Goal: Task Accomplishment & Management: Complete application form

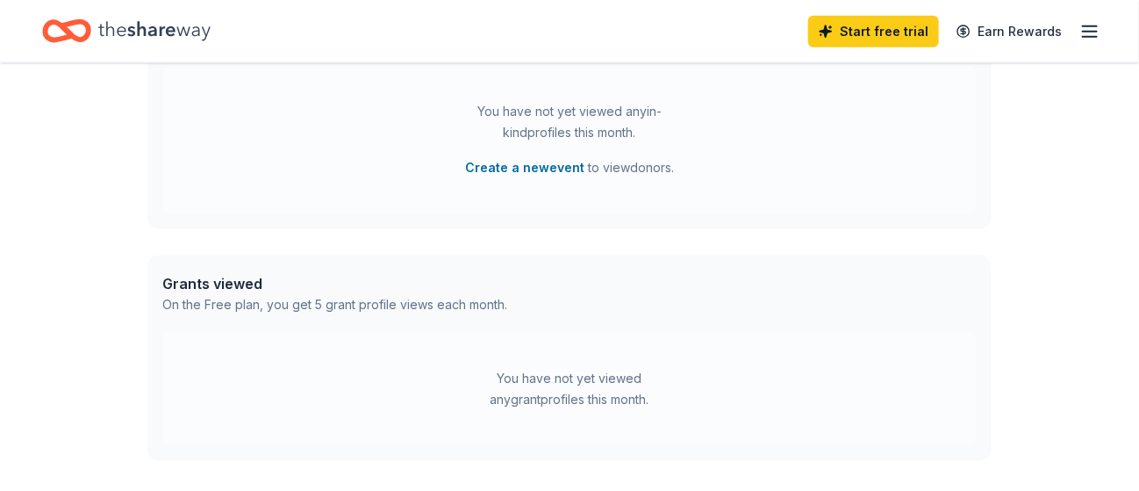
scroll to position [808, 0]
click at [1087, 32] on icon "button" at bounding box center [1090, 31] width 21 height 21
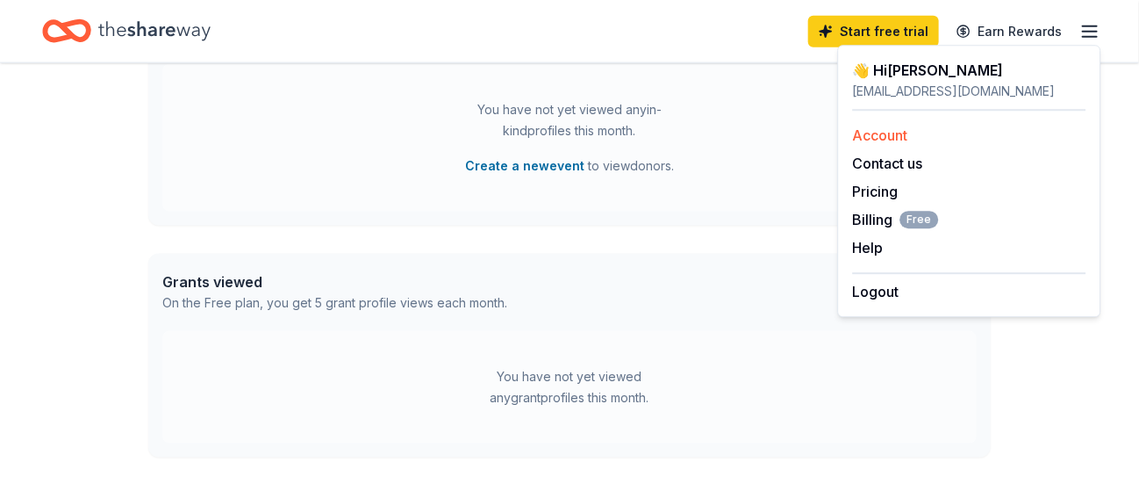
click at [887, 136] on link "Account" at bounding box center [880, 135] width 55 height 18
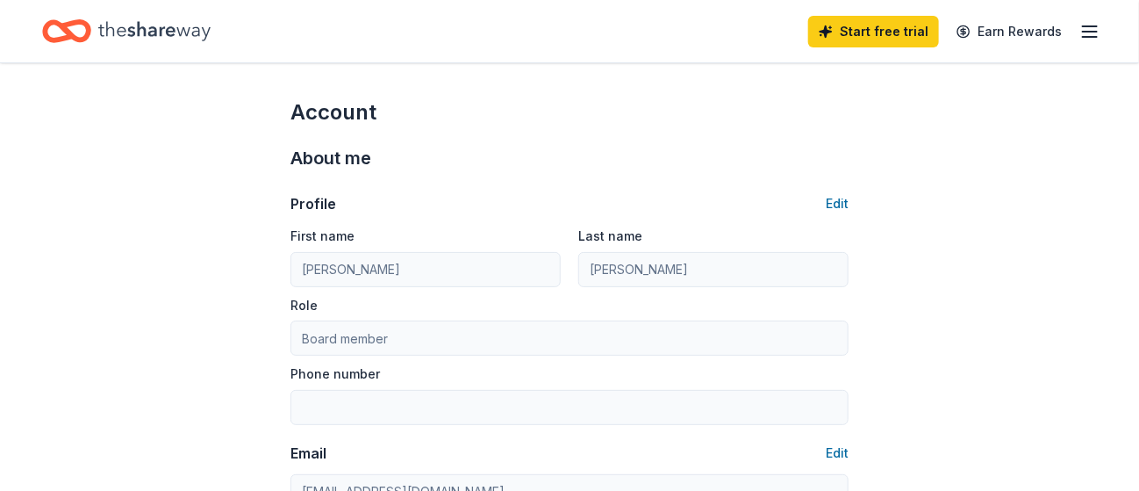
click at [776, 103] on div "Account" at bounding box center [570, 112] width 558 height 28
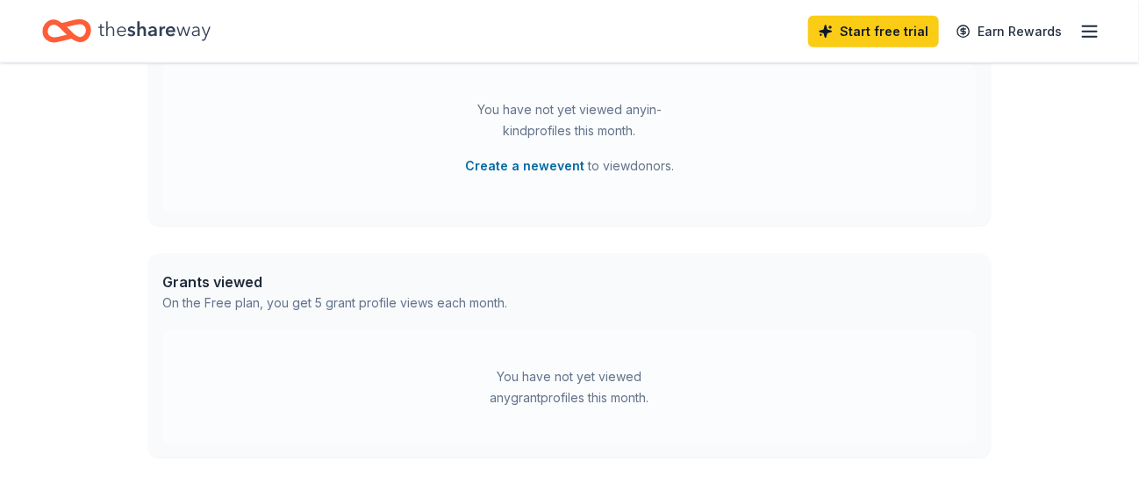
scroll to position [378, 0]
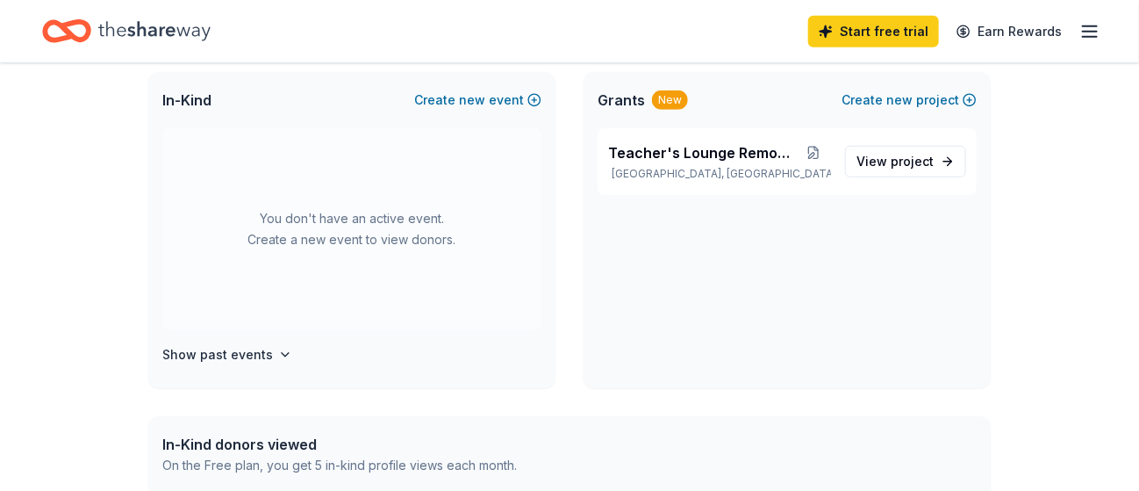
click at [182, 101] on span "In-Kind" at bounding box center [186, 100] width 49 height 21
click at [679, 154] on span "Teacher's Lounge Remodel" at bounding box center [702, 152] width 188 height 21
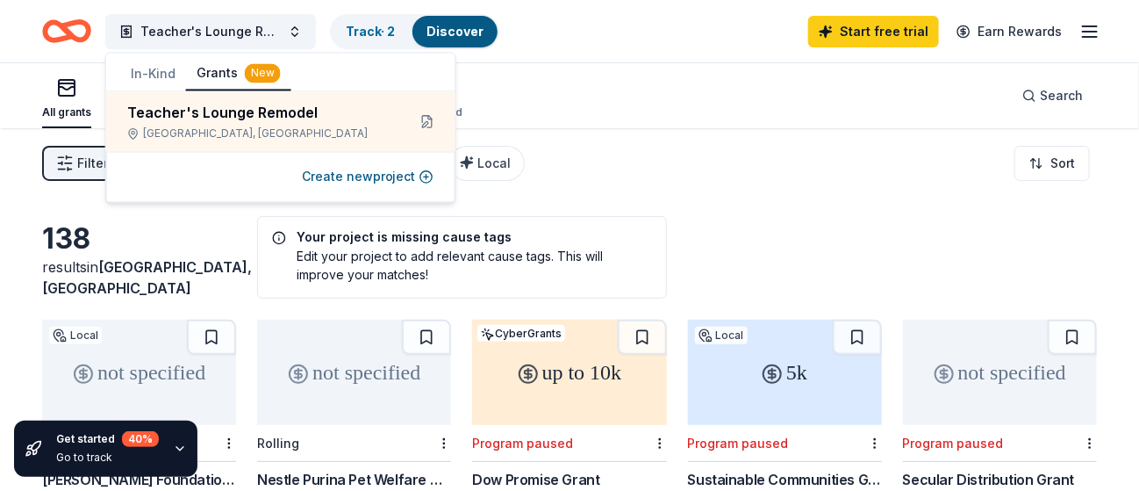
click at [849, 132] on div "Filter 1 Eligibility Capital CyberGrants Local Sort" at bounding box center [569, 163] width 1139 height 70
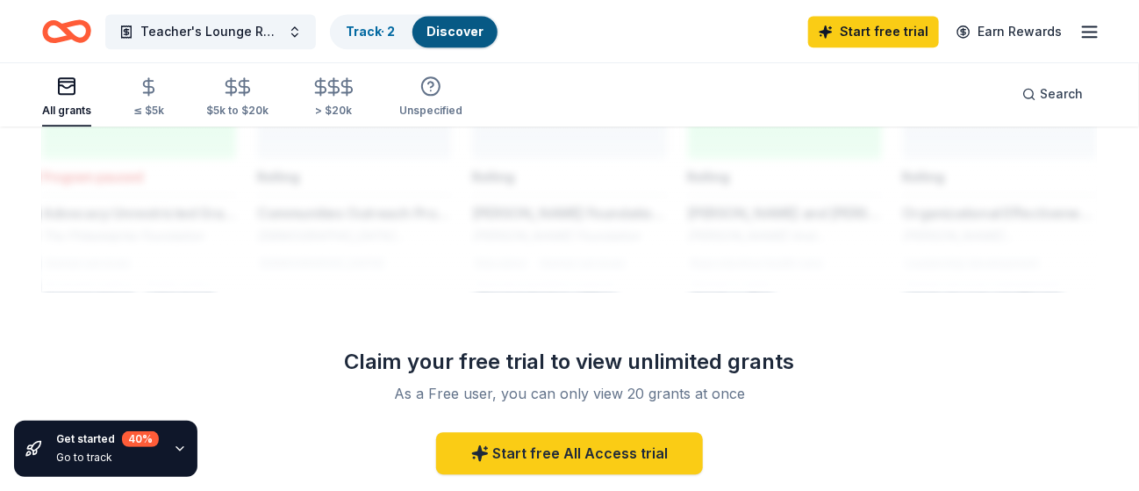
scroll to position [1580, 0]
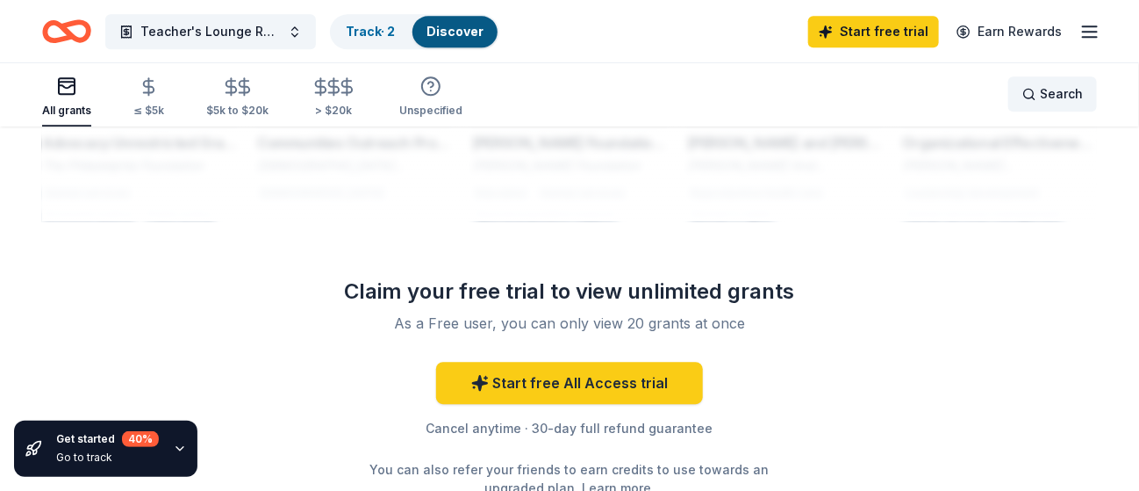
click at [1061, 88] on span "Search" at bounding box center [1061, 93] width 43 height 21
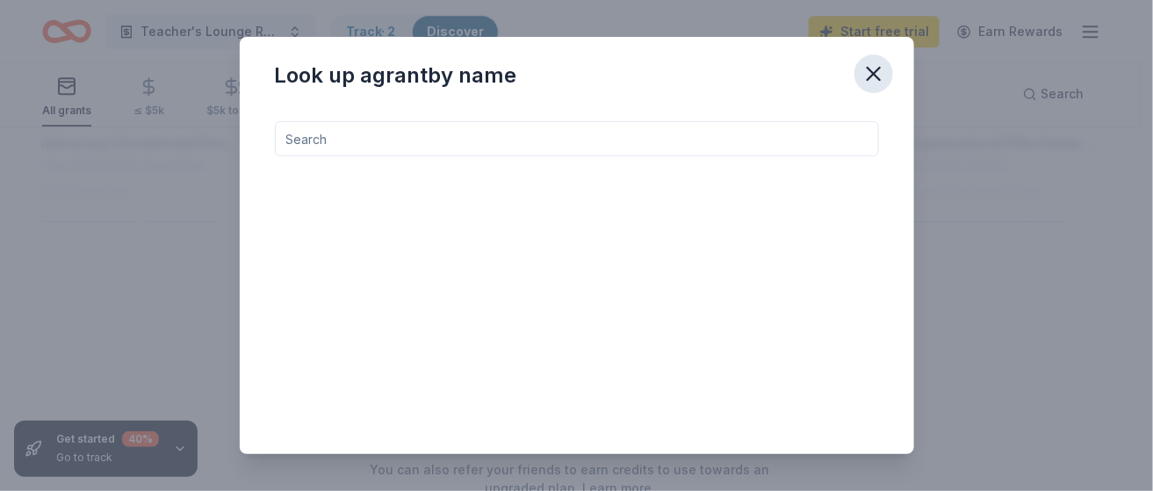
click at [869, 80] on icon "button" at bounding box center [873, 73] width 25 height 25
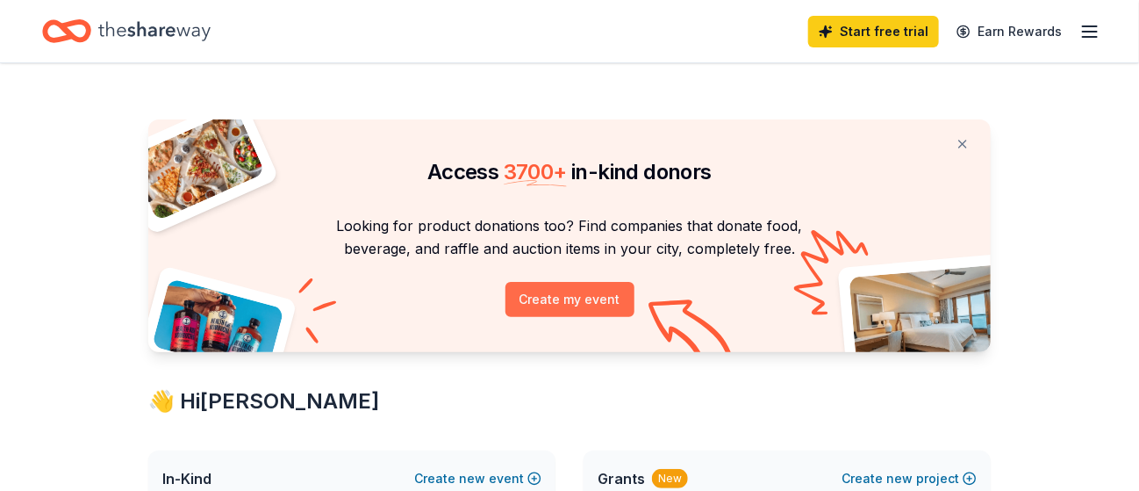
click at [582, 294] on button "Create my event" at bounding box center [570, 299] width 129 height 35
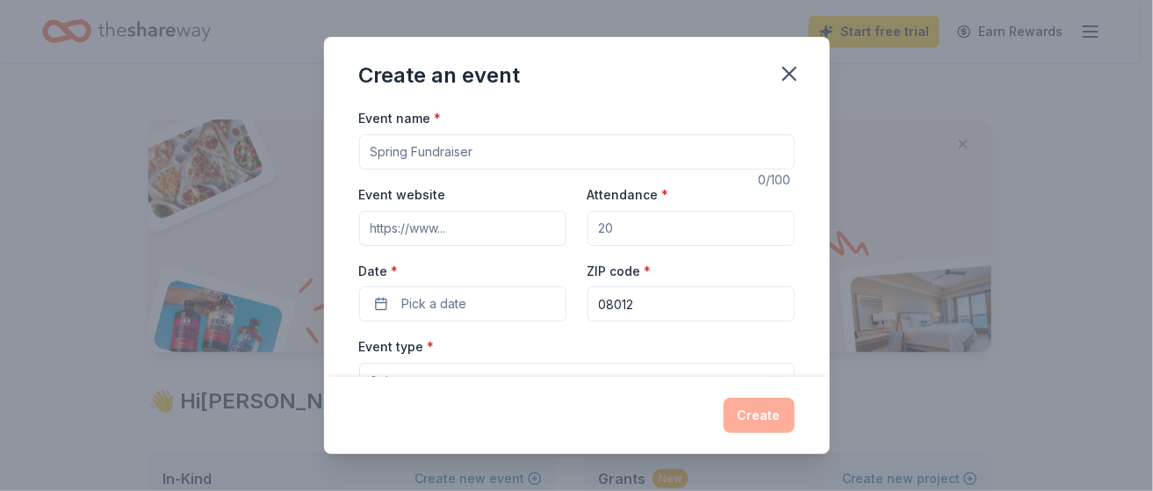
click at [391, 145] on input "Event name *" at bounding box center [576, 151] width 435 height 35
type input "Bag Bingo"
click at [630, 226] on input "Attendance *" at bounding box center [690, 228] width 207 height 35
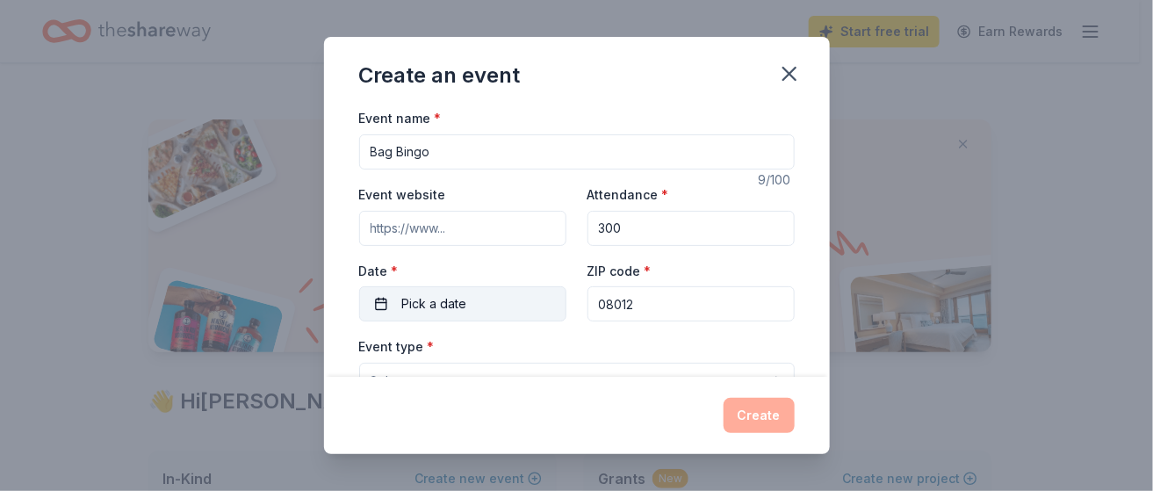
type input "300"
click at [381, 302] on button "Pick a date" at bounding box center [462, 303] width 207 height 35
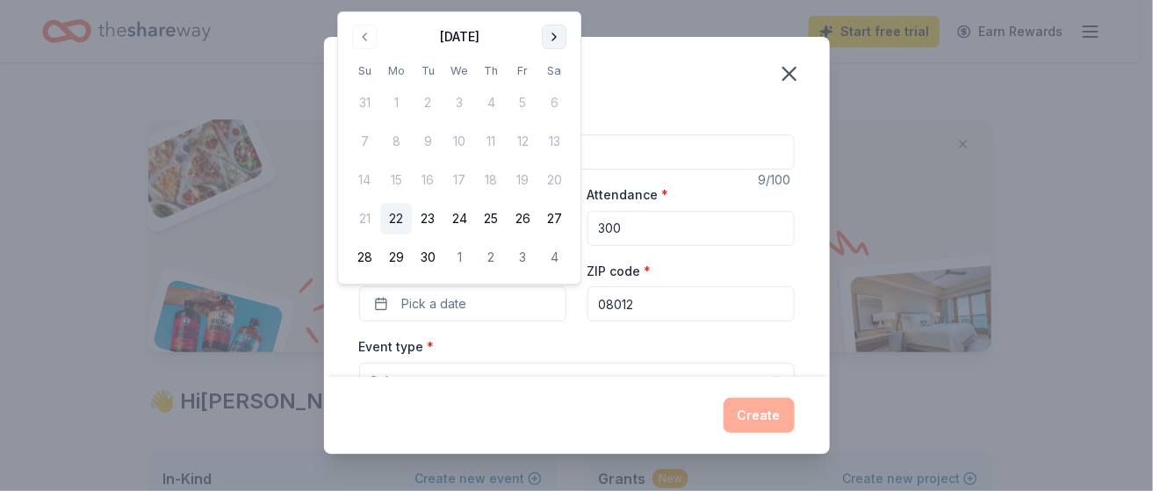
click at [554, 37] on button "Go to next month" at bounding box center [554, 37] width 25 height 25
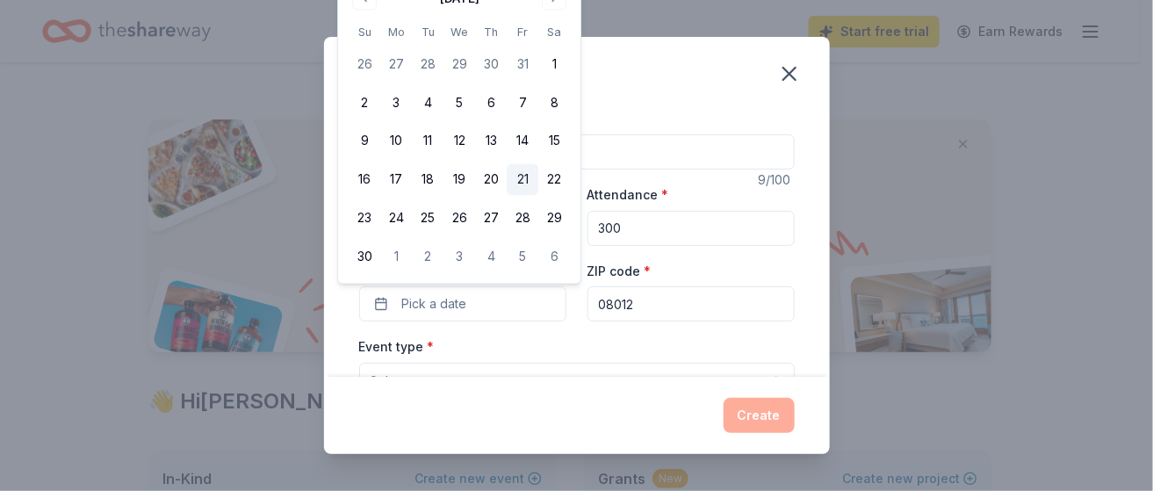
click at [522, 181] on button "21" at bounding box center [522, 180] width 32 height 32
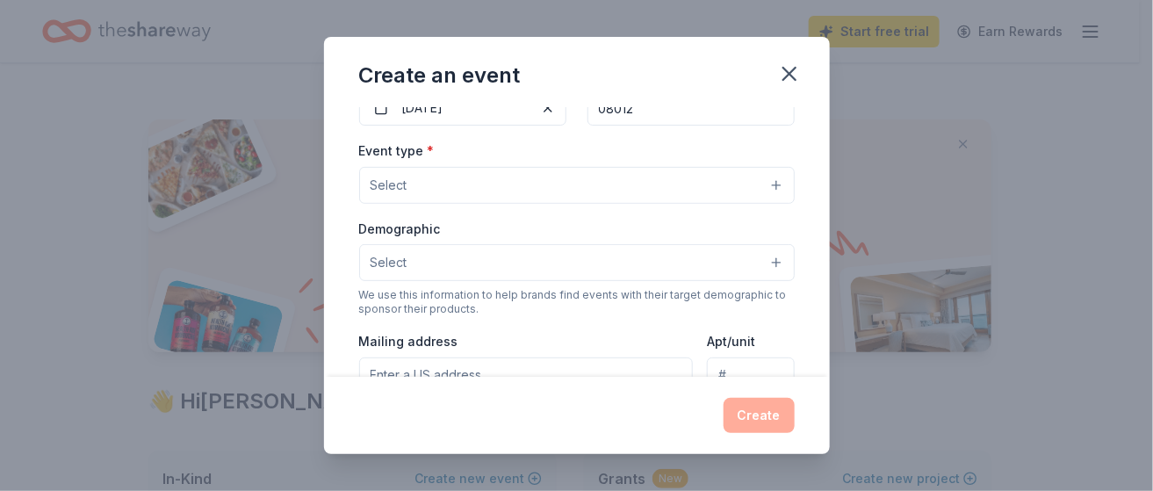
scroll to position [211, 0]
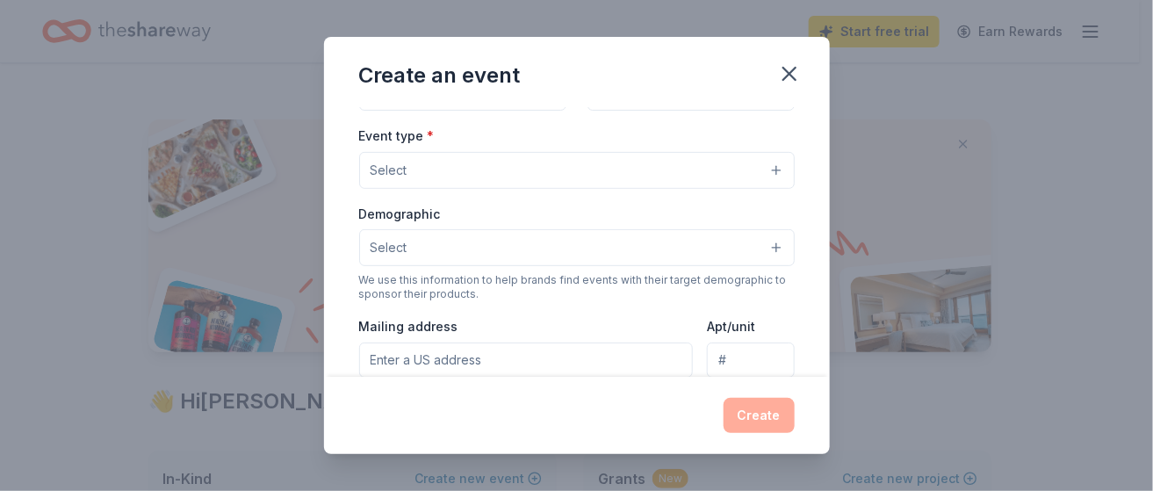
click at [760, 169] on button "Select" at bounding box center [576, 170] width 435 height 37
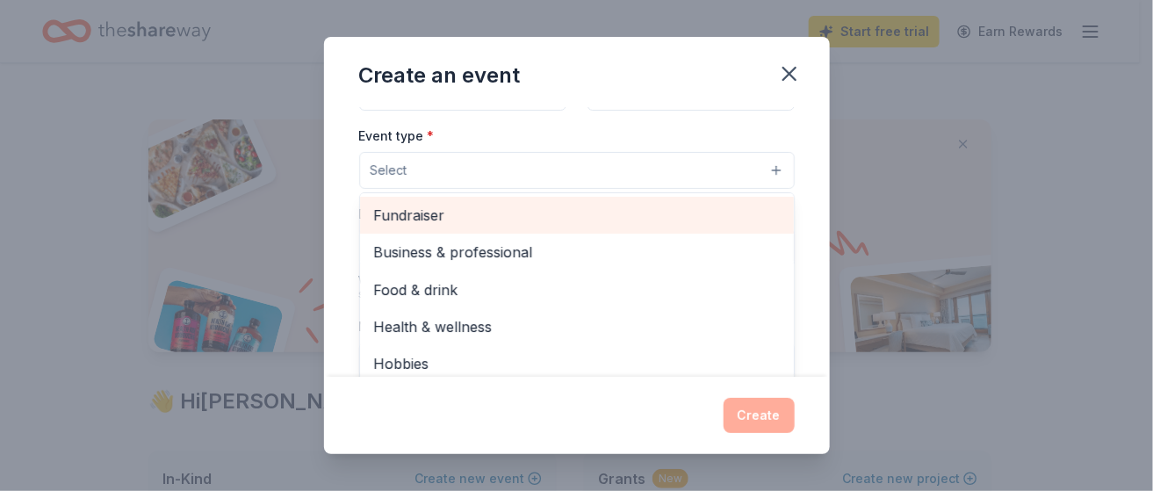
click at [637, 212] on span "Fundraiser" at bounding box center [577, 215] width 406 height 23
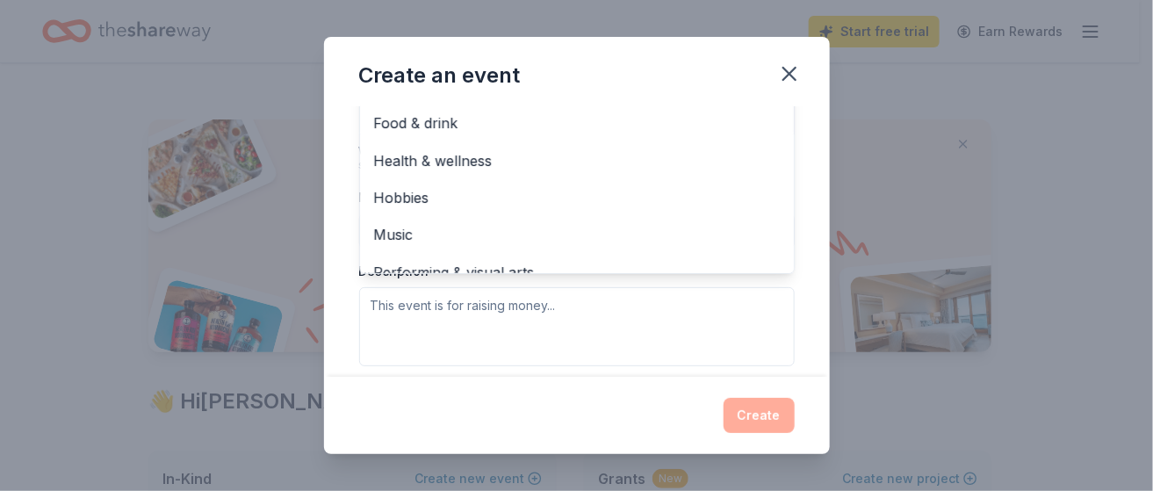
scroll to position [341, 0]
click at [665, 313] on div "Event type * Fundraiser Business & professional Food & drink Health & wellness …" at bounding box center [576, 180] width 435 height 371
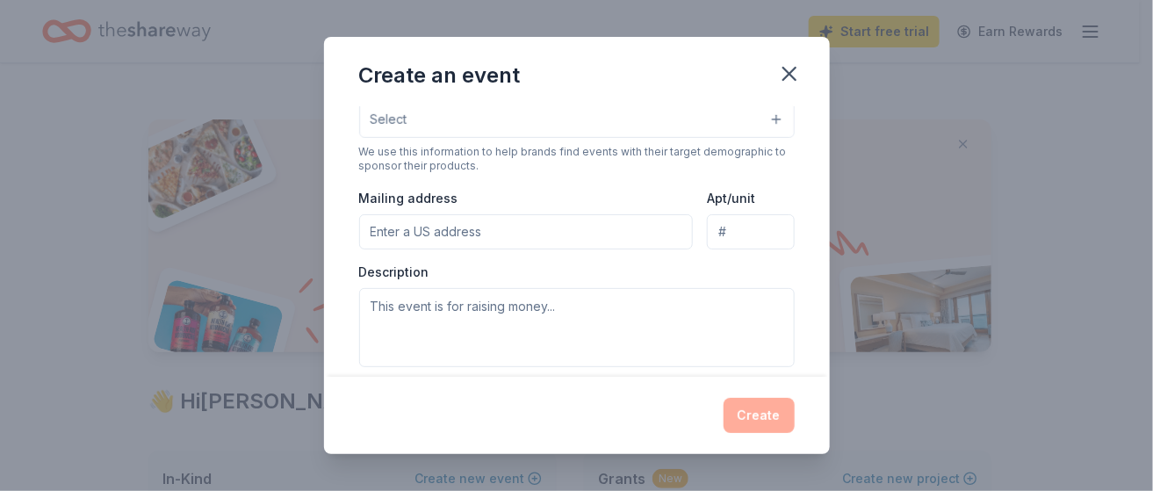
scroll to position [140, 0]
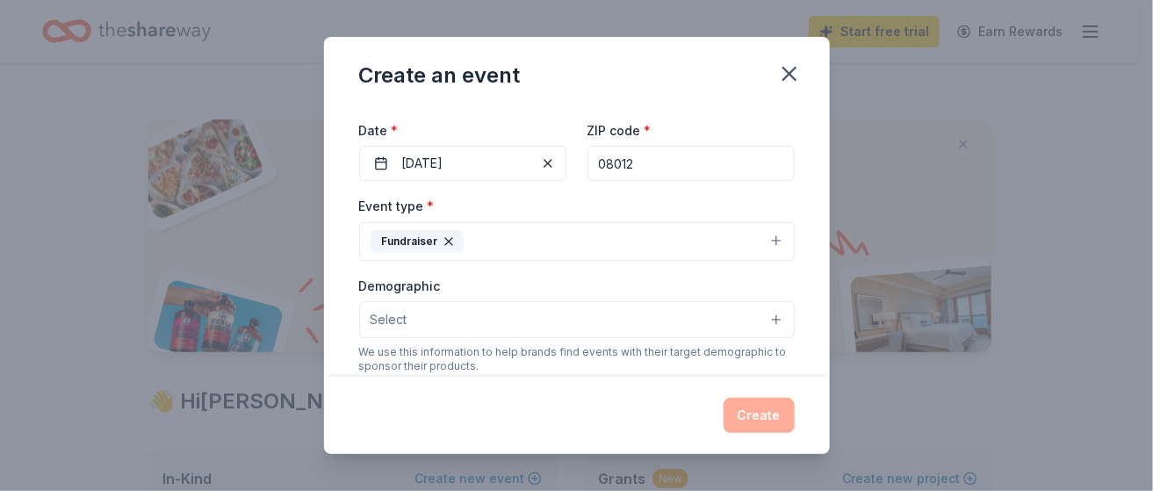
click at [757, 315] on button "Select" at bounding box center [576, 319] width 435 height 37
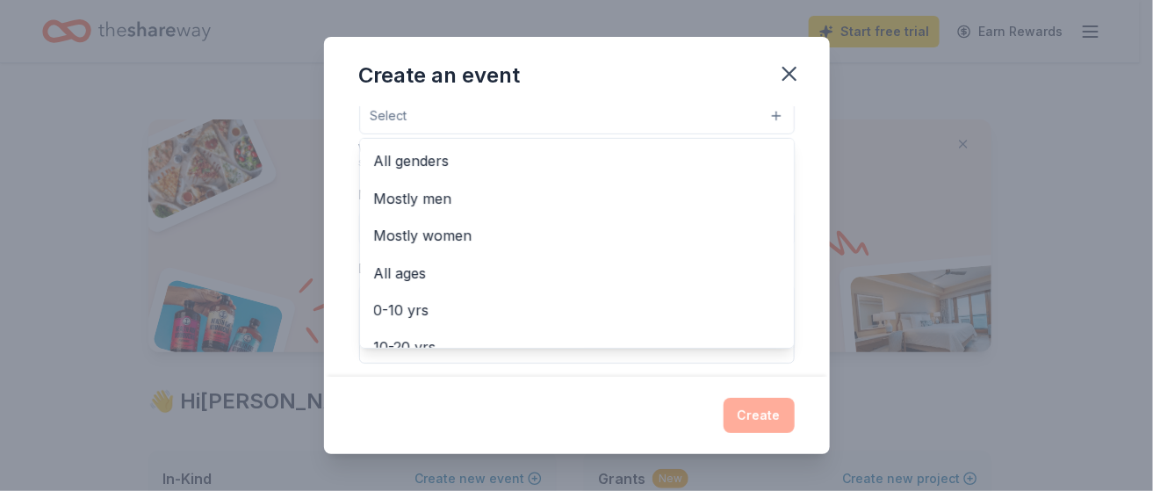
scroll to position [351, 0]
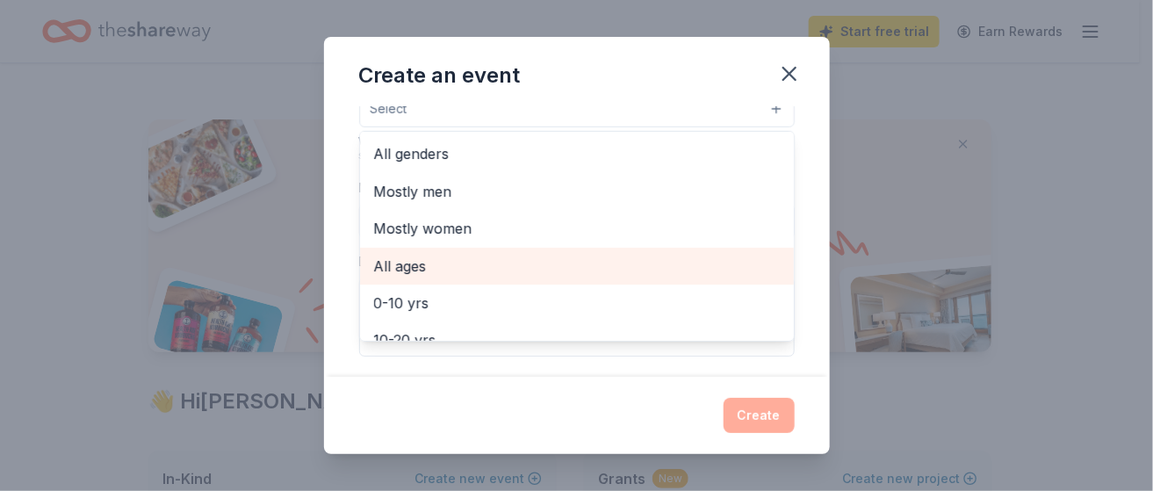
click at [459, 265] on span "All ages" at bounding box center [577, 266] width 406 height 23
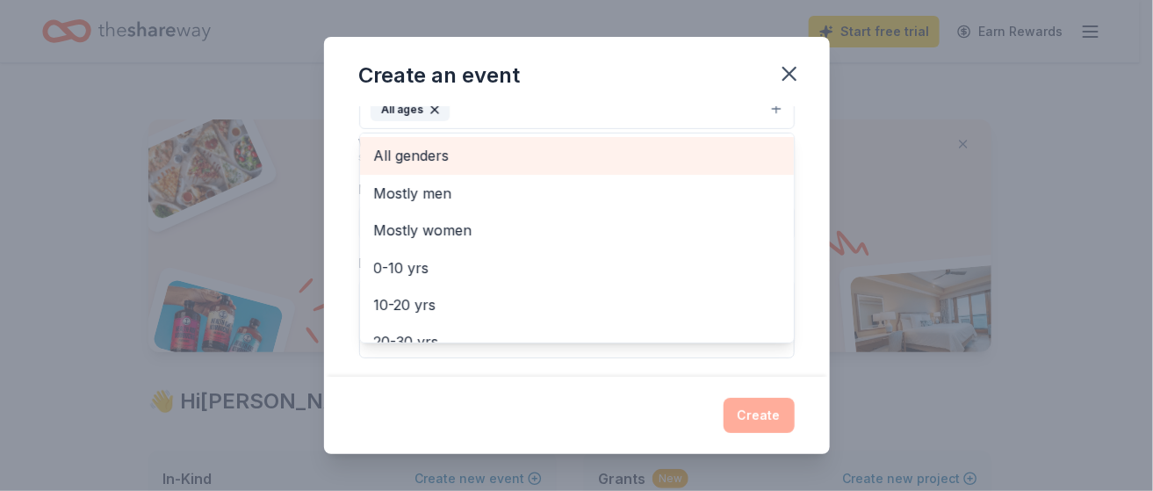
click at [476, 154] on span "All genders" at bounding box center [577, 155] width 406 height 23
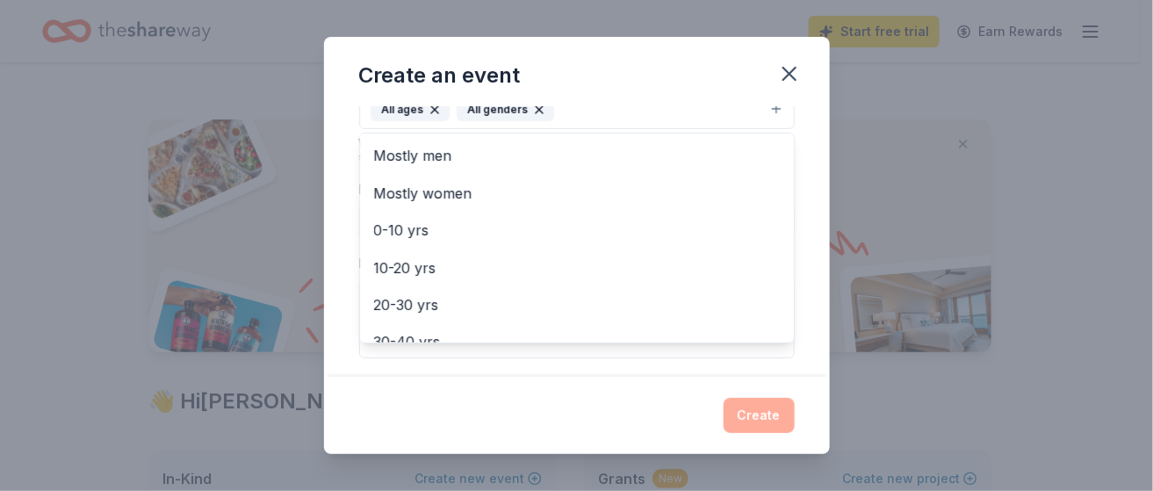
click at [774, 366] on div "Event name * Bag Bingo 9 /100 Event website Attendance * 300 Date * [DATE] ZIP …" at bounding box center [576, 163] width 435 height 815
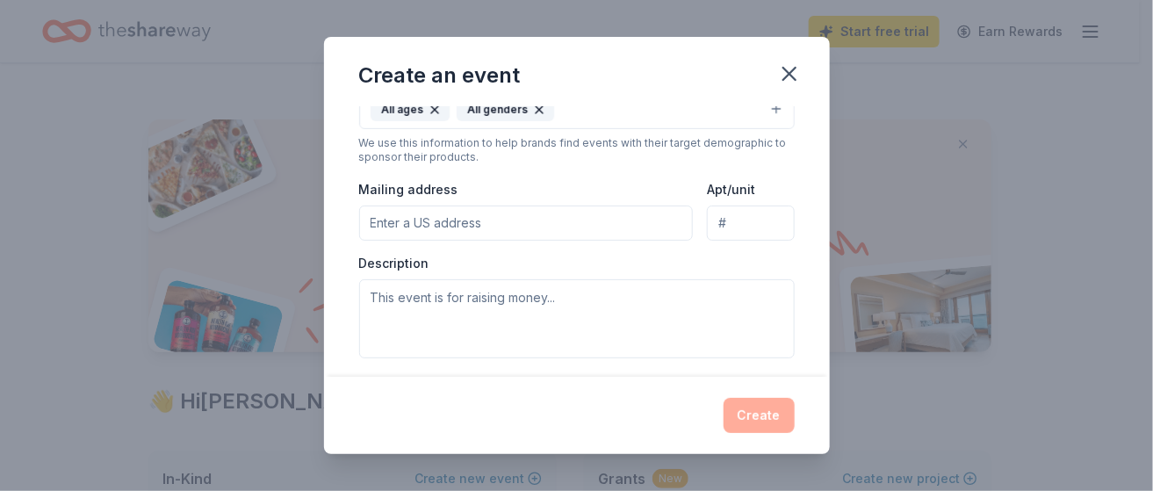
scroll to position [334, 0]
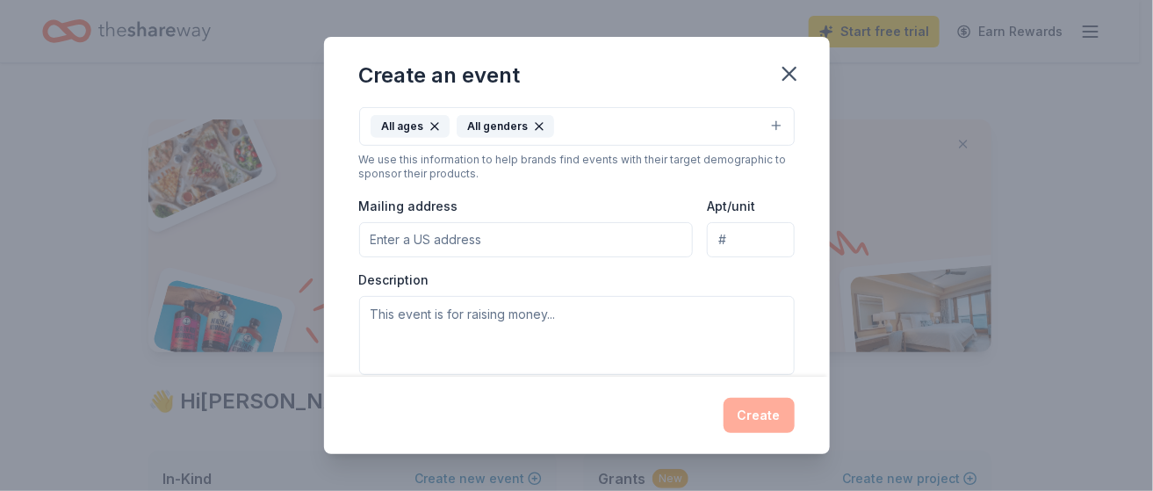
click at [392, 244] on input "Mailing address" at bounding box center [526, 239] width 334 height 35
type input "[STREET_ADDRESS]"
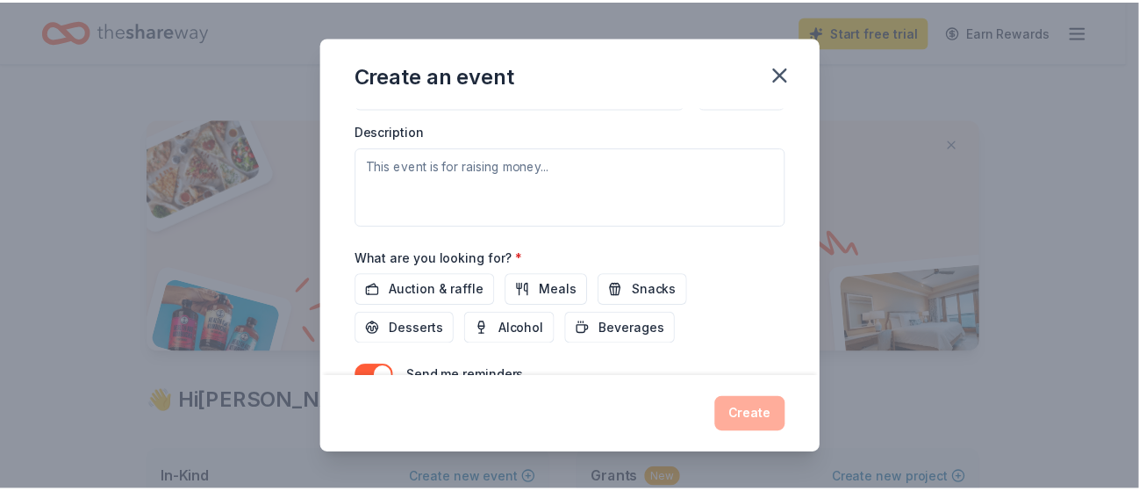
scroll to position [510, 0]
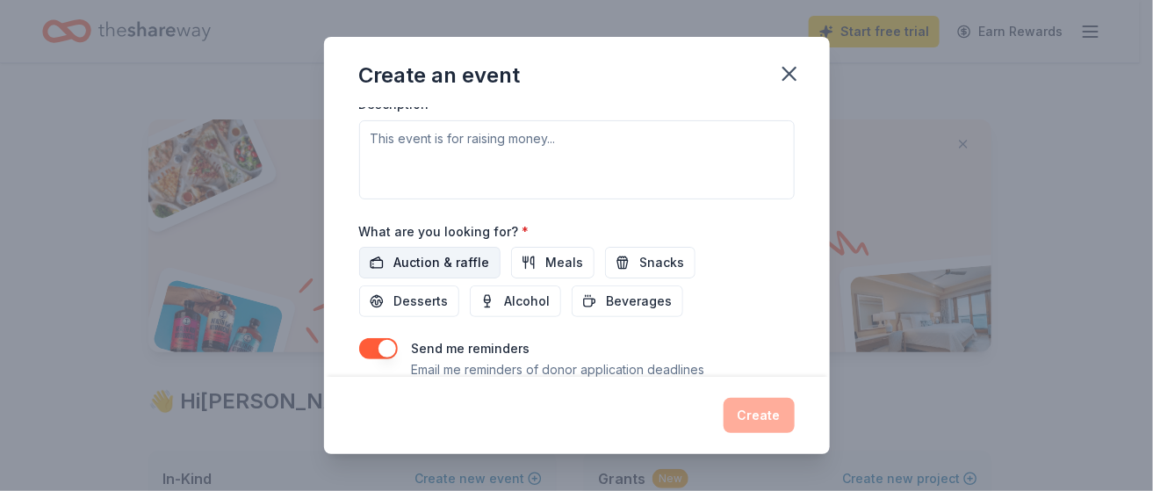
click at [442, 262] on span "Auction & raffle" at bounding box center [442, 262] width 96 height 21
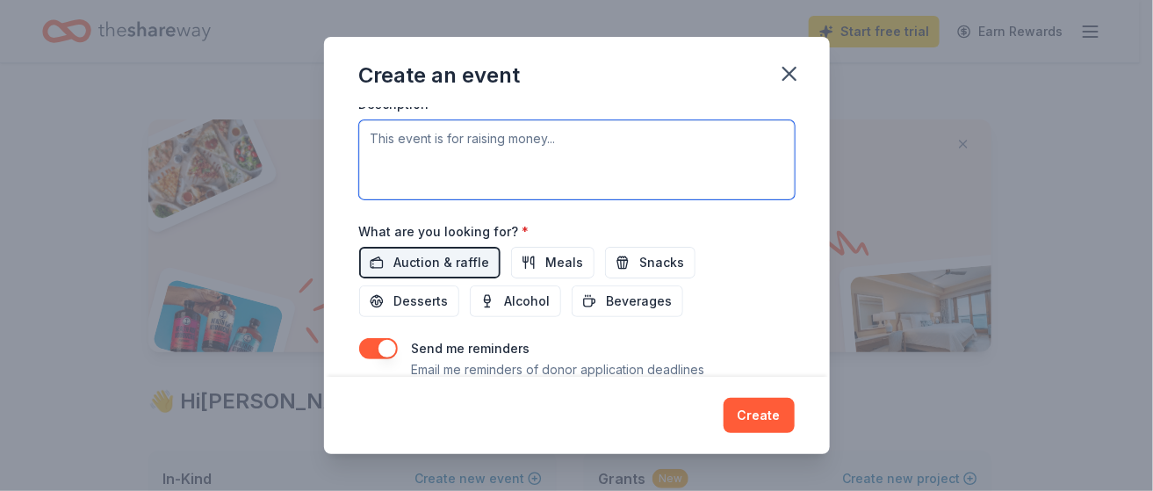
click at [432, 150] on textarea at bounding box center [576, 159] width 435 height 79
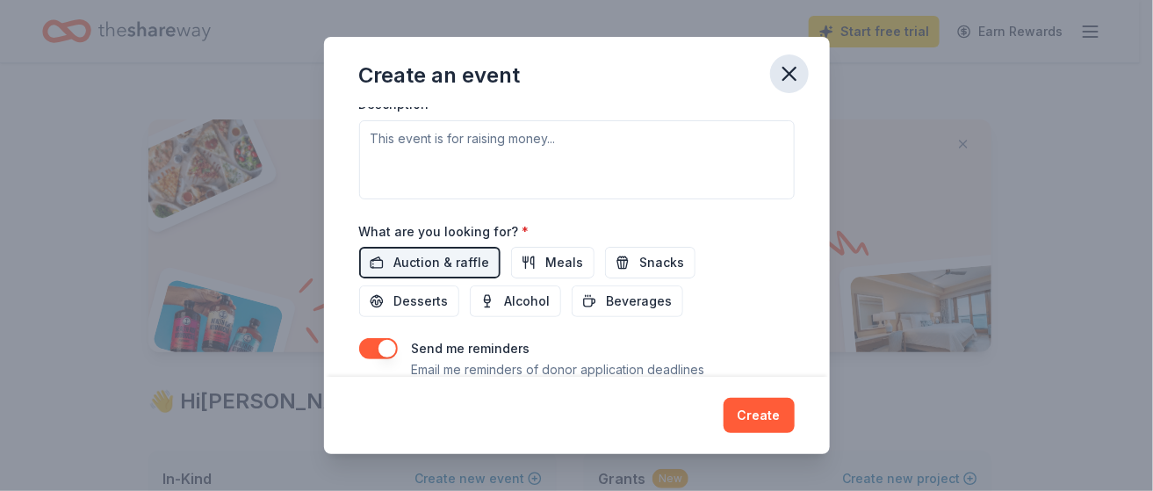
click at [799, 61] on icon "button" at bounding box center [789, 73] width 25 height 25
